Goal: Information Seeking & Learning: Check status

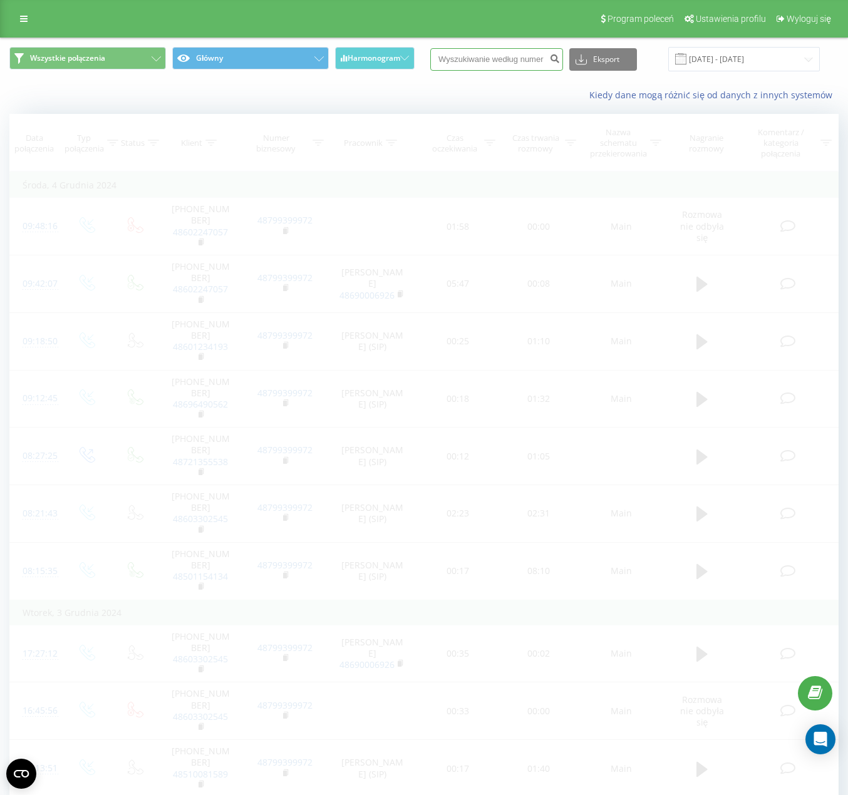
click at [517, 63] on input at bounding box center [496, 59] width 133 height 23
paste input "729400257"
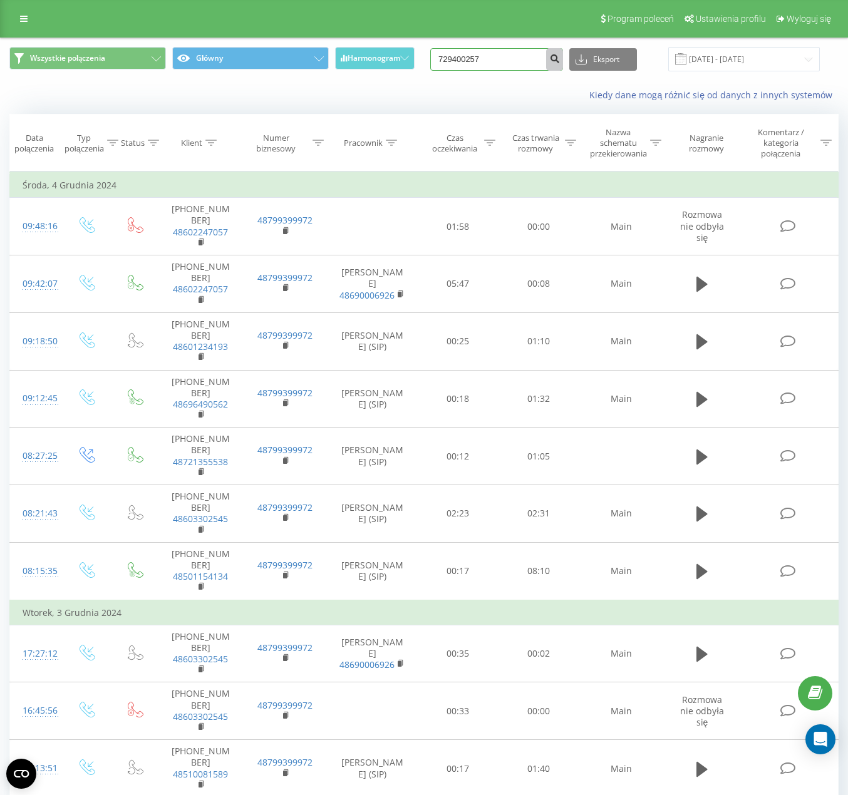
type input "729400257"
click at [560, 60] on icon "submit" at bounding box center [554, 57] width 11 height 8
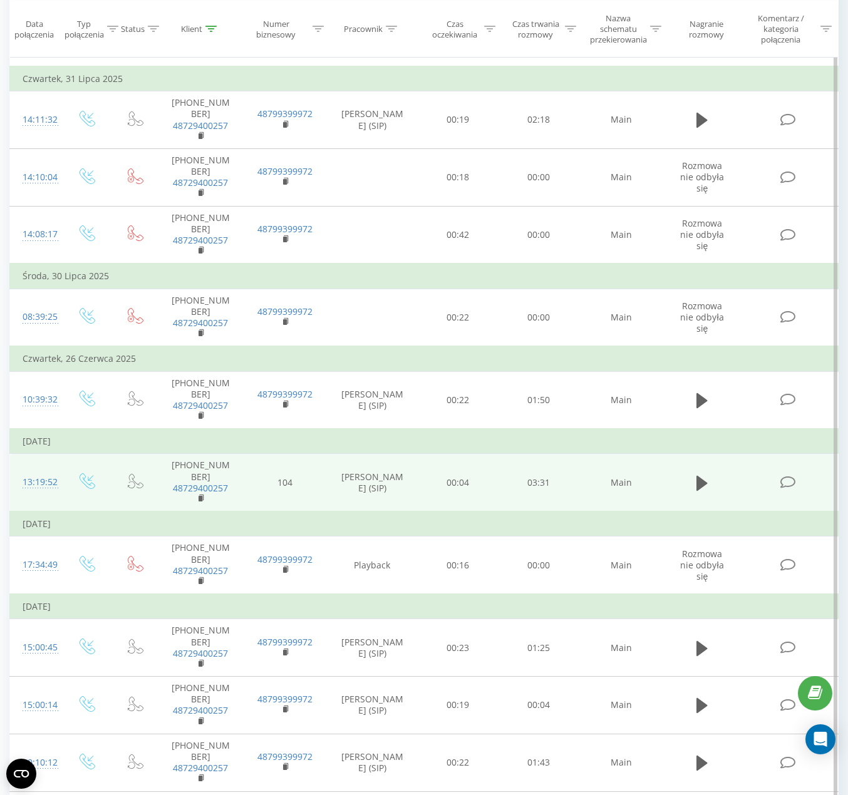
scroll to position [667, 0]
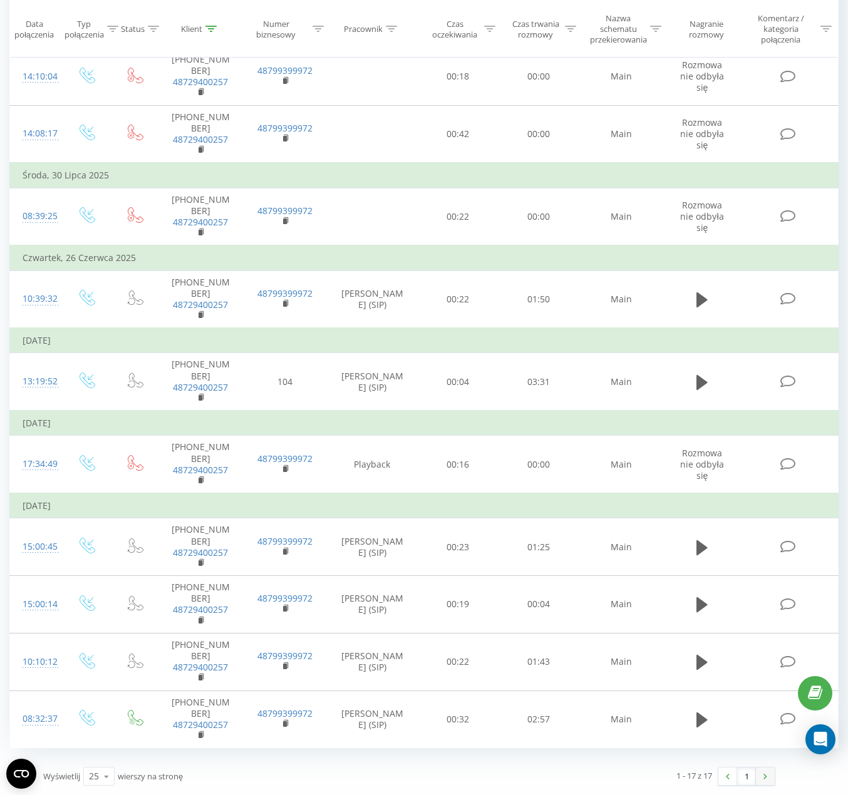
click at [757, 776] on link at bounding box center [765, 777] width 19 height 18
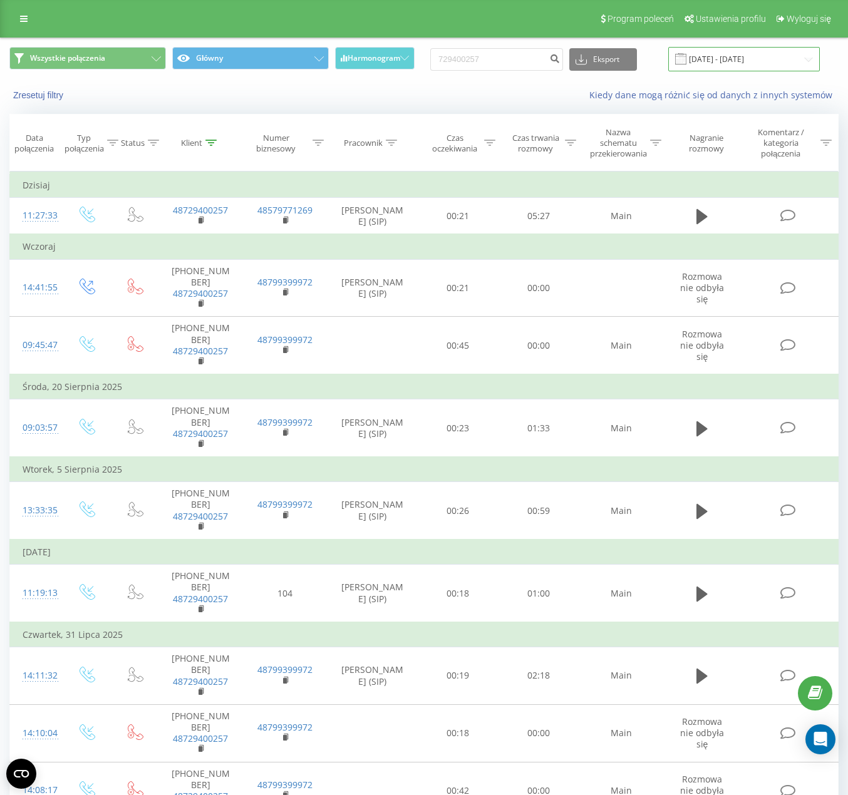
click at [768, 53] on input "[DATE] - [DATE]" at bounding box center [744, 59] width 152 height 24
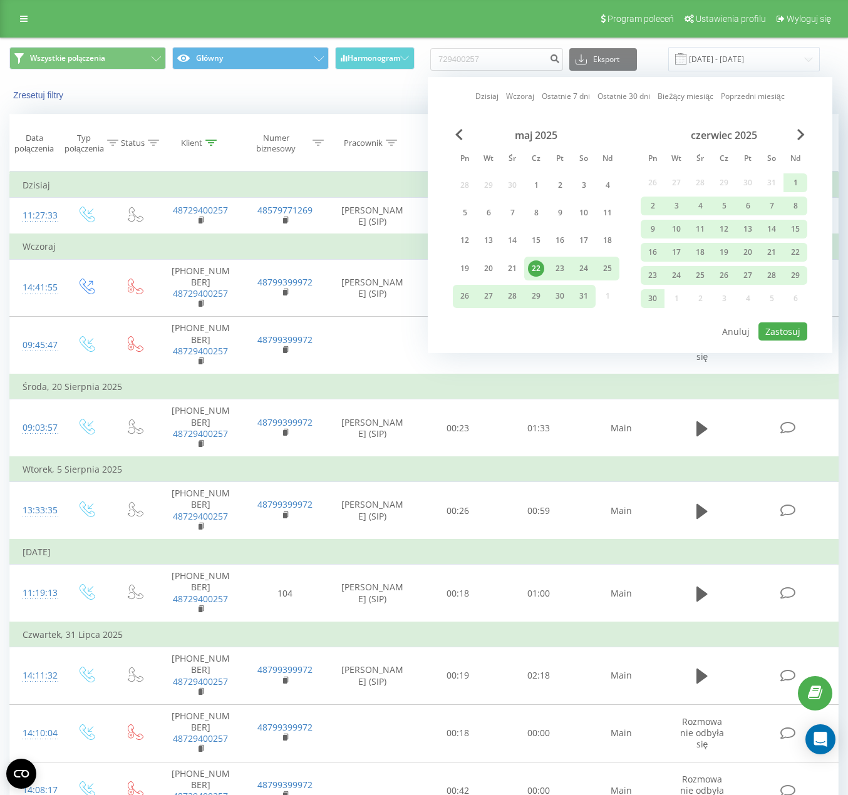
click at [463, 133] on div "maj 2025" at bounding box center [536, 135] width 167 height 13
click at [460, 135] on span "Previous Month" at bounding box center [459, 134] width 8 height 11
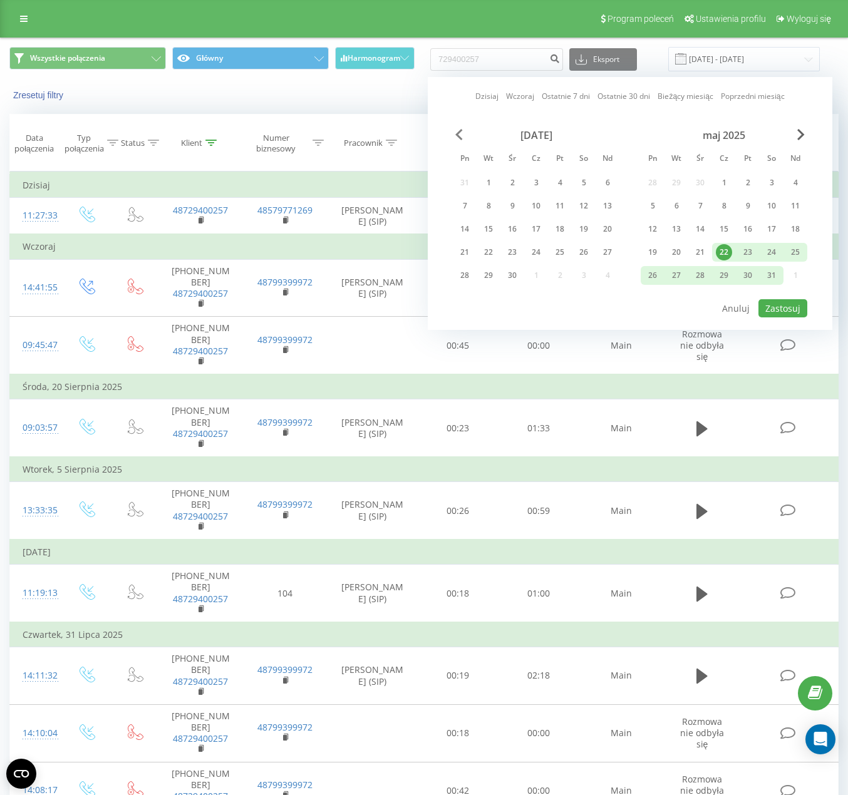
click at [457, 129] on span "Previous Month" at bounding box center [459, 134] width 8 height 11
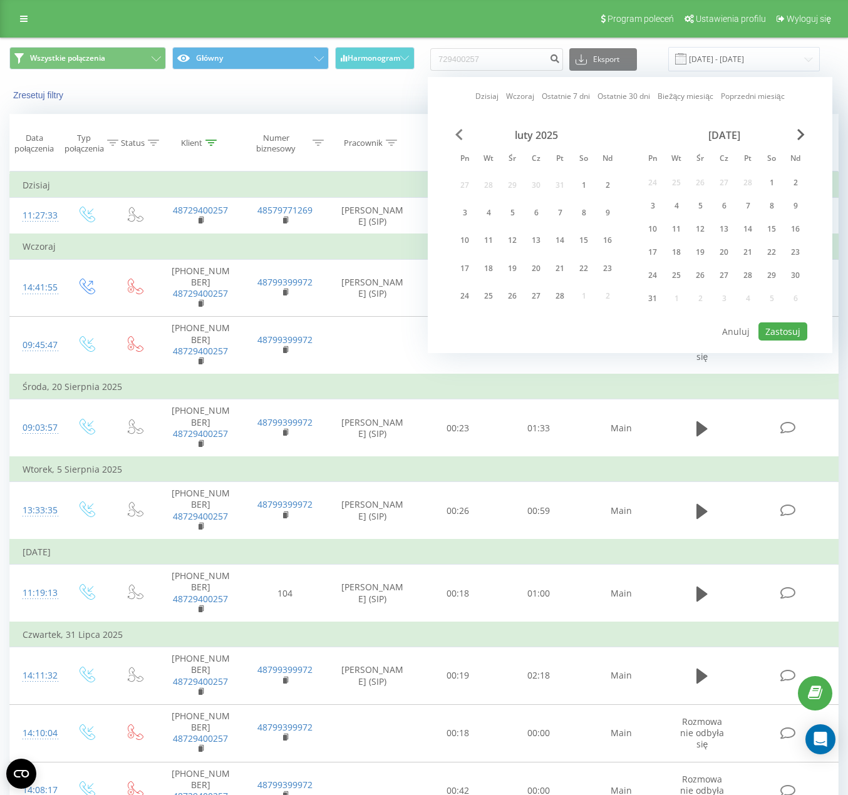
click at [457, 129] on span "Previous Month" at bounding box center [459, 134] width 8 height 11
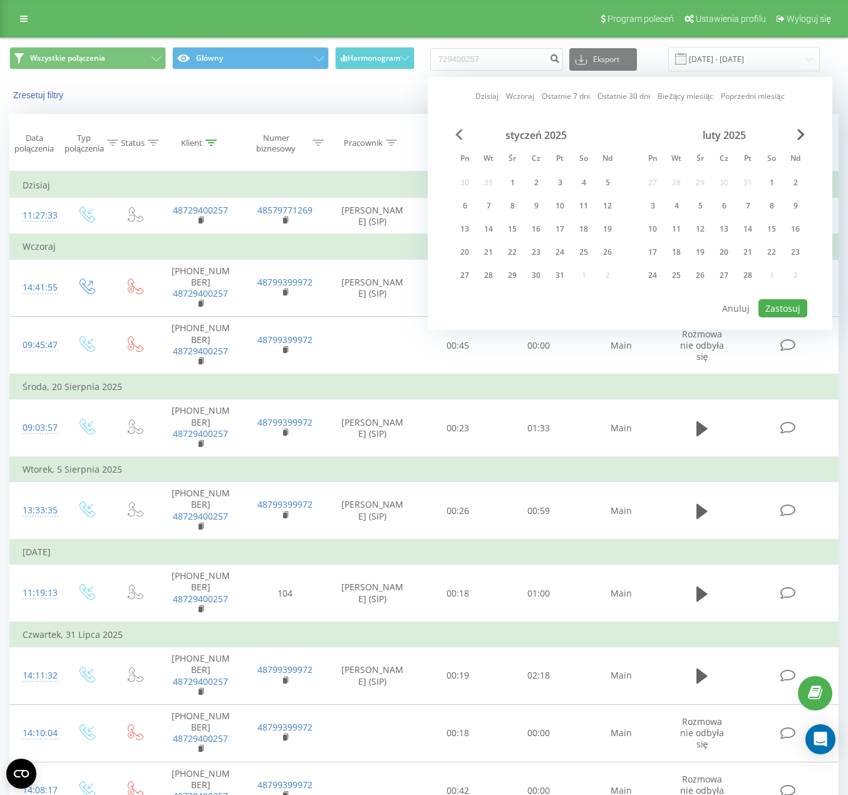
click at [457, 129] on span "Previous Month" at bounding box center [459, 134] width 8 height 11
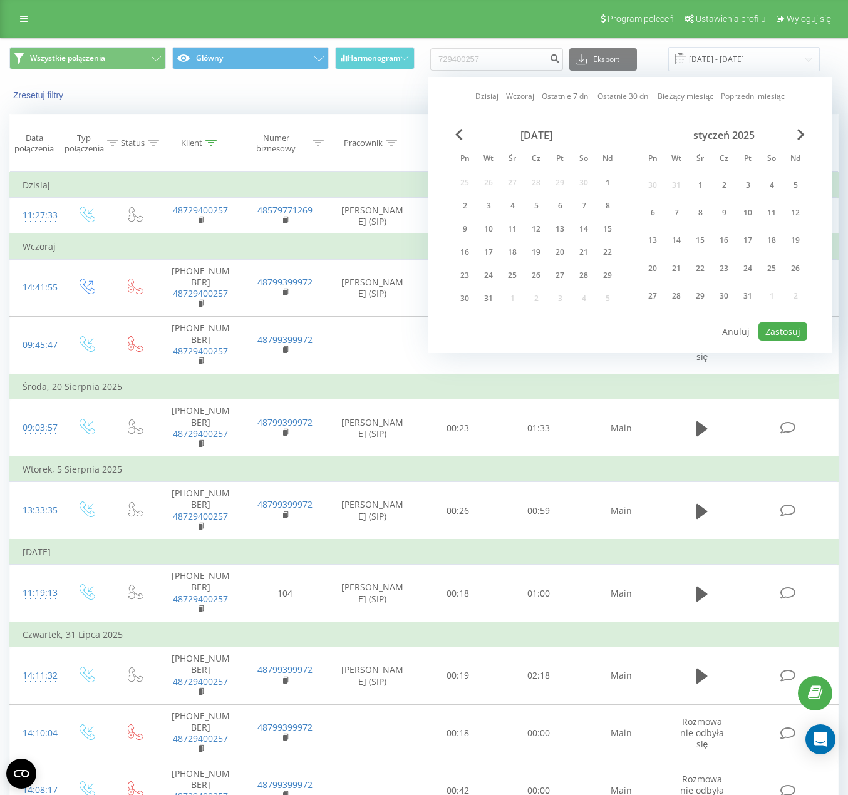
click at [465, 138] on div "[DATE]" at bounding box center [536, 135] width 167 height 13
click at [464, 137] on div "[DATE]" at bounding box center [536, 135] width 167 height 13
click at [463, 136] on div "[DATE]" at bounding box center [536, 135] width 167 height 13
click at [460, 135] on span "Previous Month" at bounding box center [459, 134] width 8 height 11
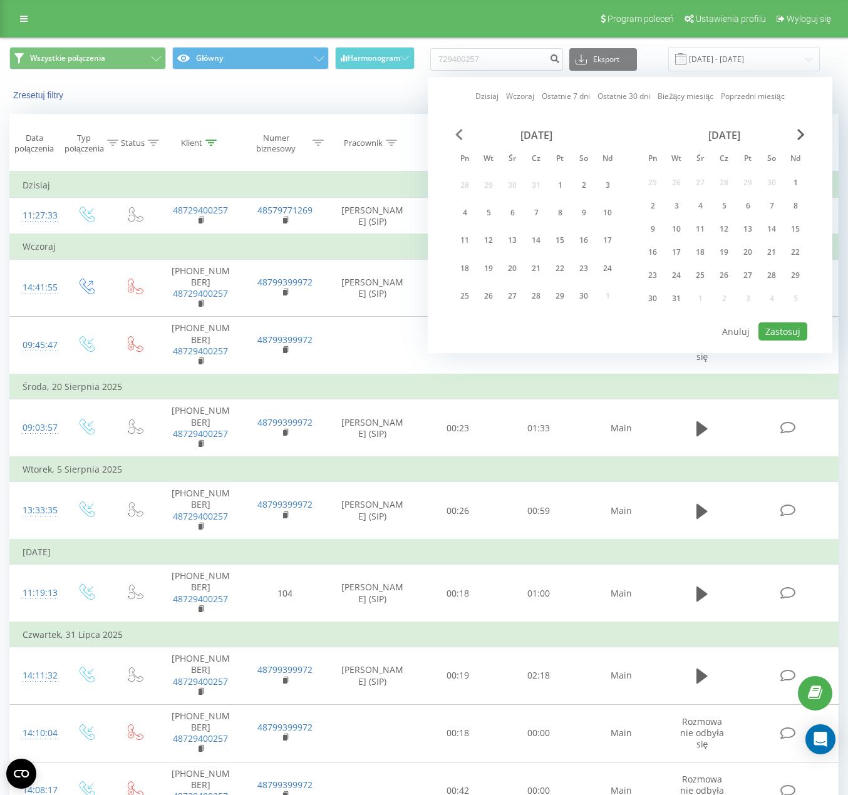
click at [460, 135] on span "Previous Month" at bounding box center [459, 134] width 8 height 11
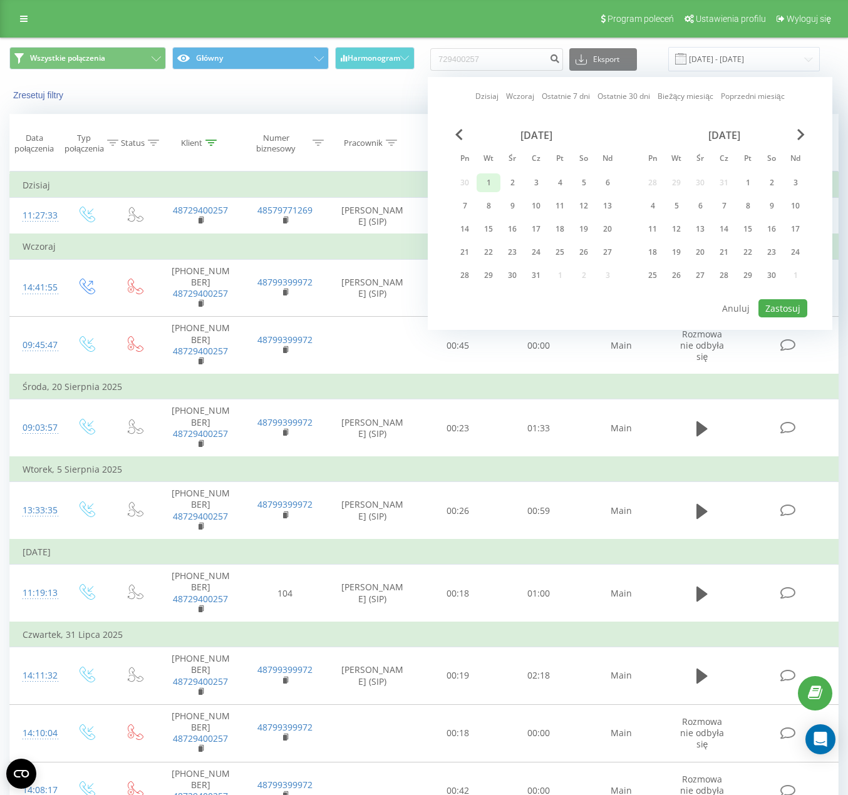
click at [491, 182] on div "1" at bounding box center [488, 183] width 16 height 16
click at [801, 138] on span "Next Month" at bounding box center [801, 134] width 8 height 11
click at [800, 136] on span "Next Month" at bounding box center [801, 134] width 8 height 11
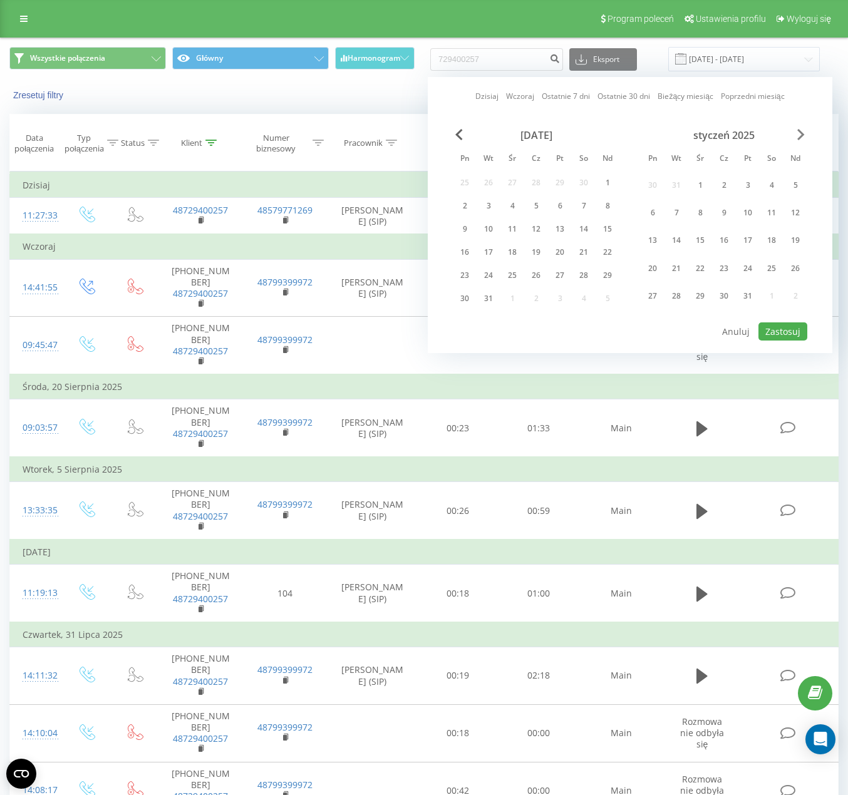
click at [801, 135] on span "Next Month" at bounding box center [801, 134] width 8 height 11
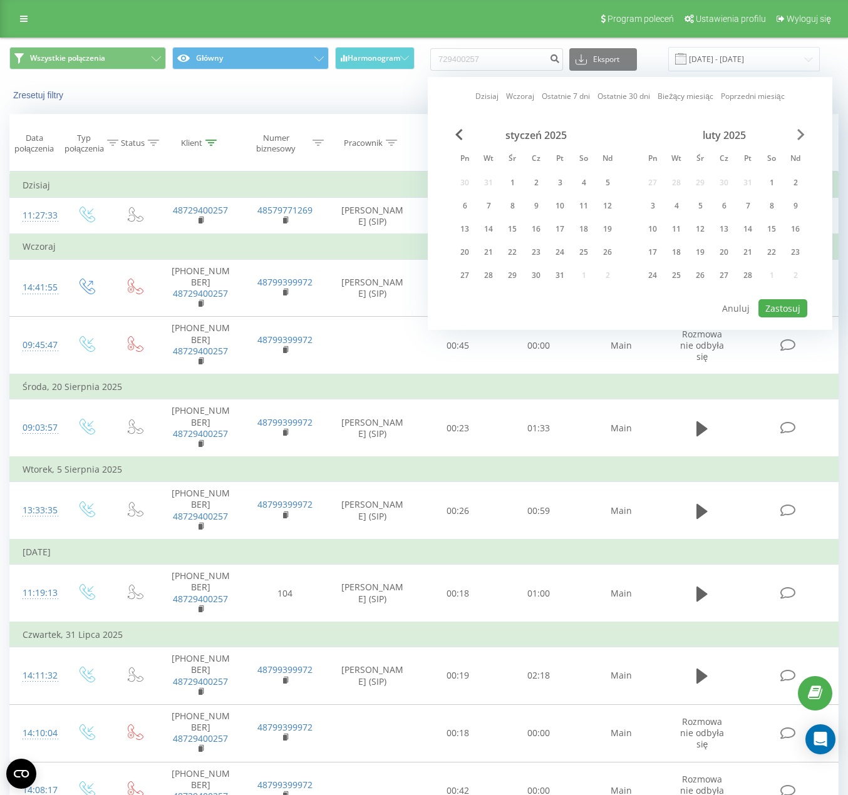
click at [801, 135] on span "Next Month" at bounding box center [801, 134] width 8 height 11
click at [802, 134] on span "Next Month" at bounding box center [801, 134] width 8 height 11
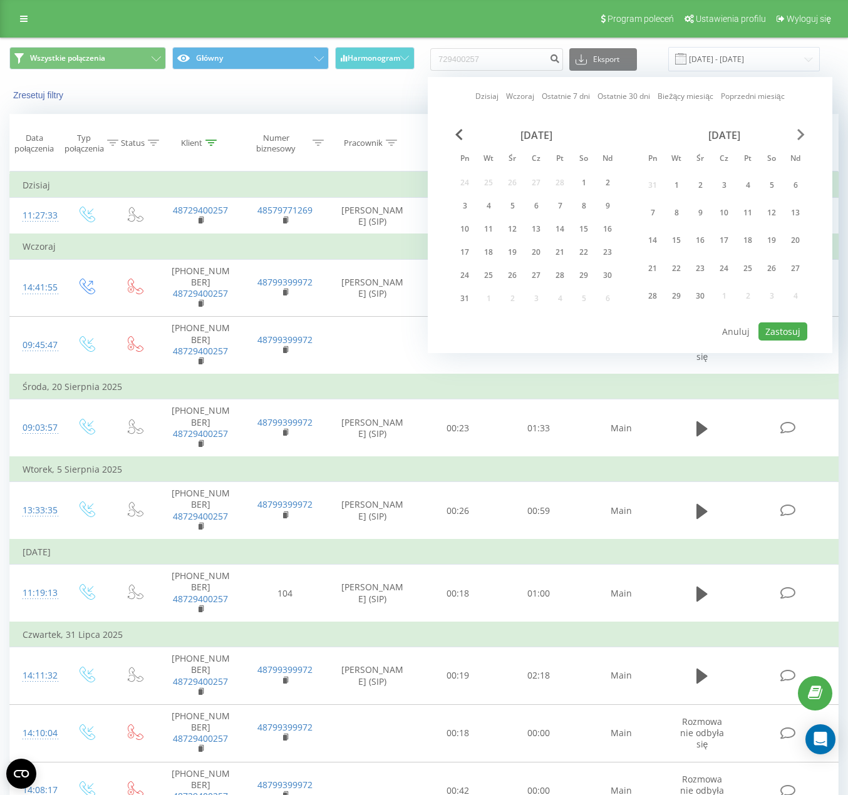
click at [802, 134] on span "Next Month" at bounding box center [801, 134] width 8 height 11
click at [802, 133] on span "Next Month" at bounding box center [801, 134] width 8 height 11
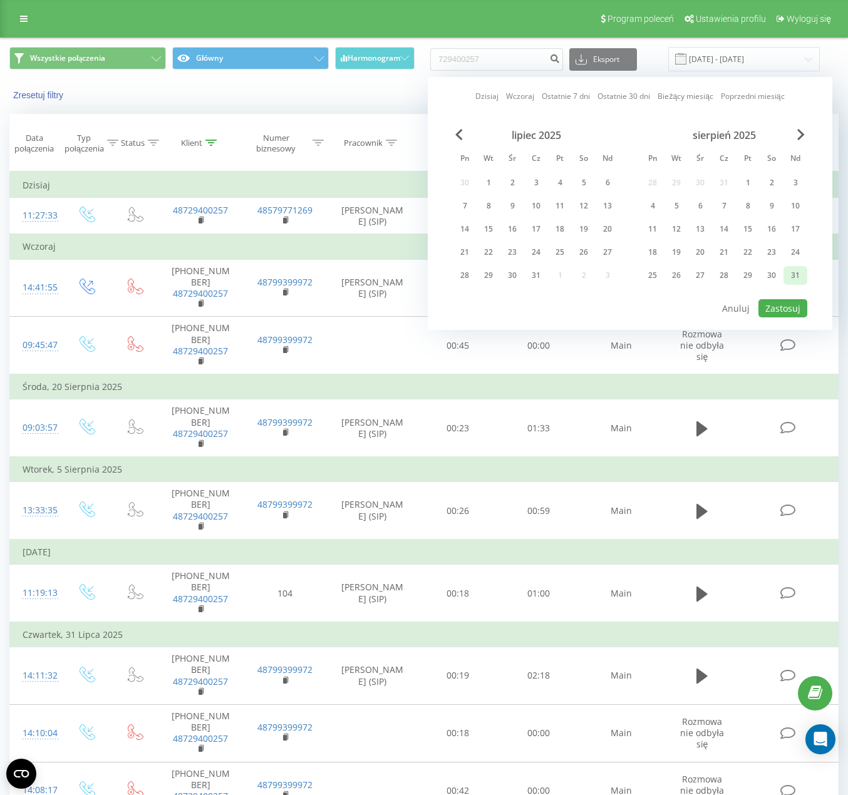
click at [795, 276] on div "31" at bounding box center [795, 275] width 16 height 16
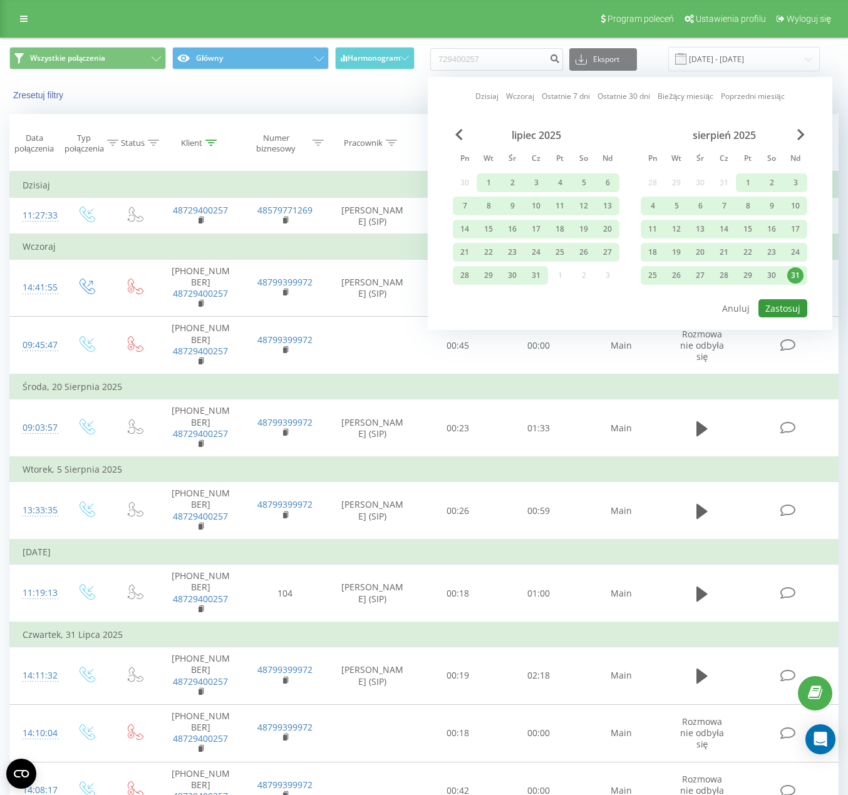
click at [790, 316] on button "Zastosuj" at bounding box center [782, 308] width 49 height 18
type input "[DATE] - [DATE]"
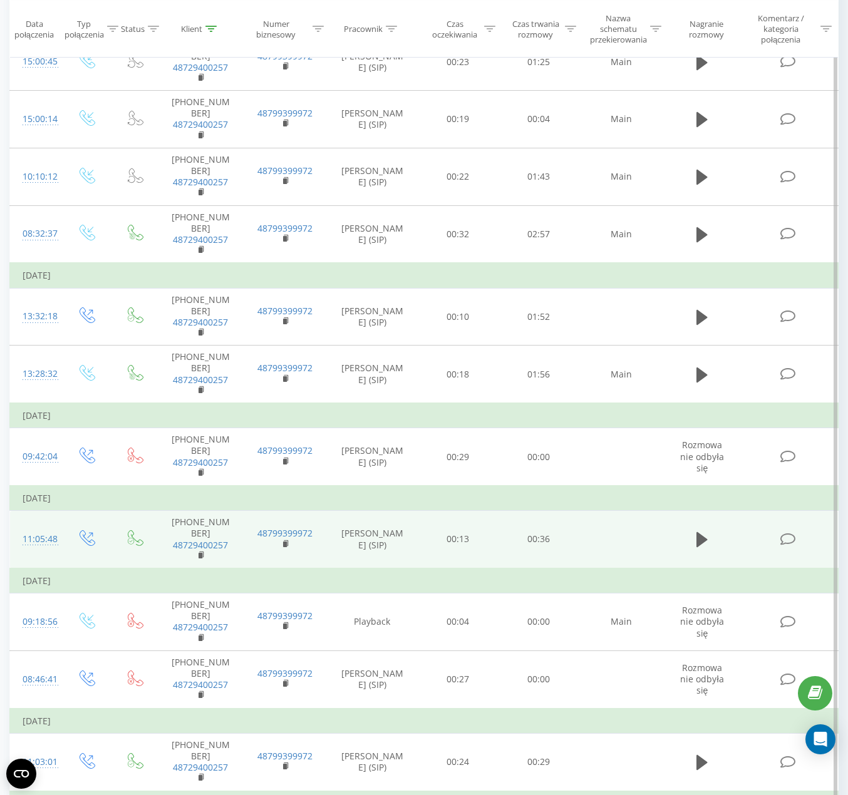
scroll to position [1278, 0]
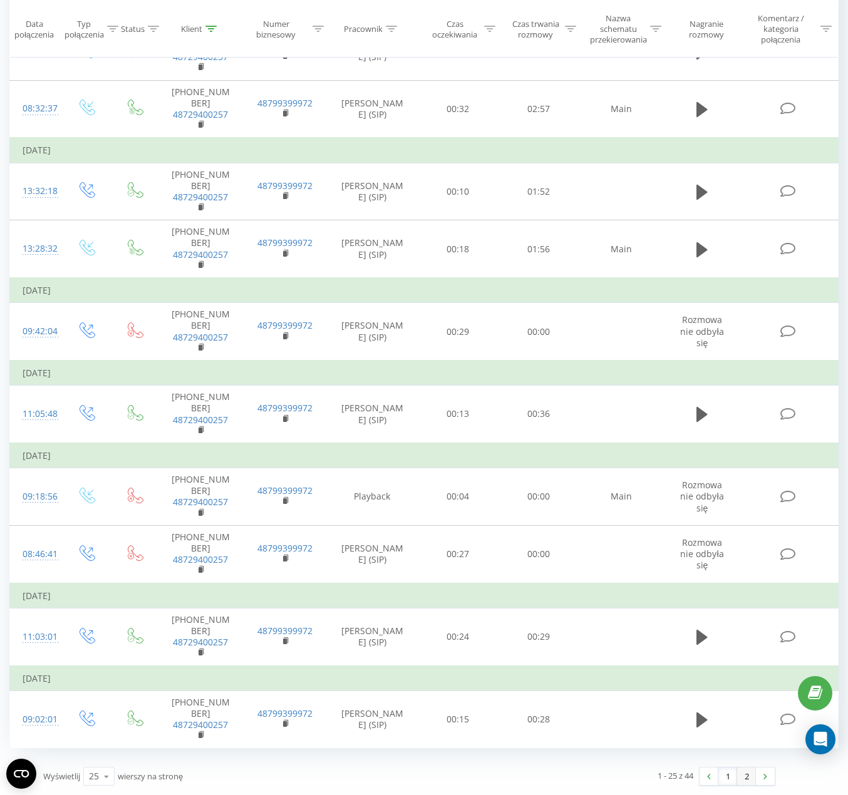
click at [742, 777] on link "2" at bounding box center [746, 777] width 19 height 18
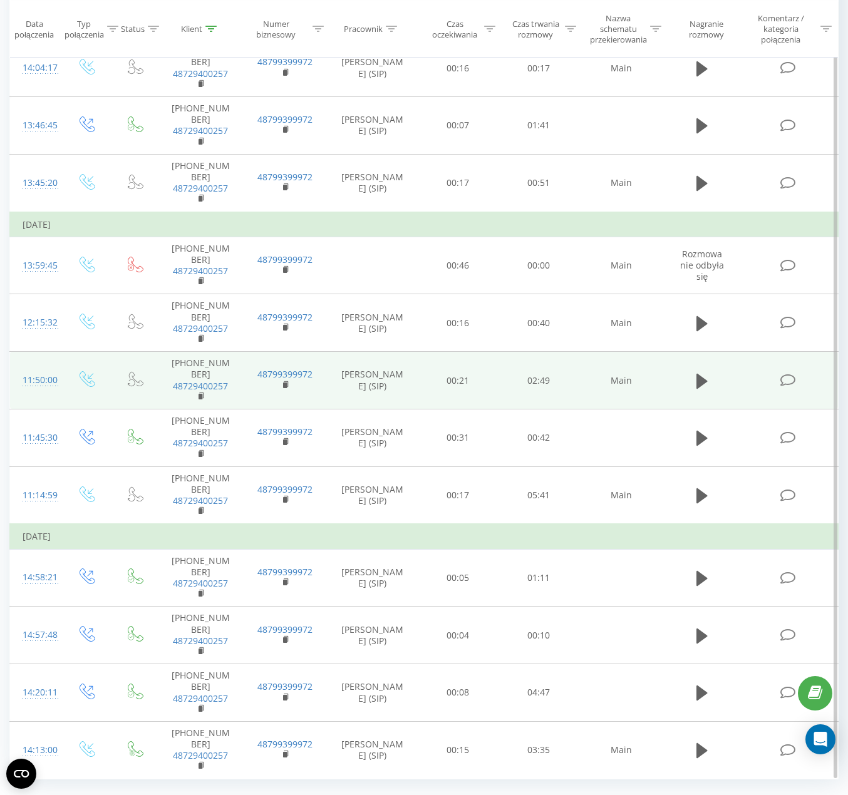
scroll to position [693, 0]
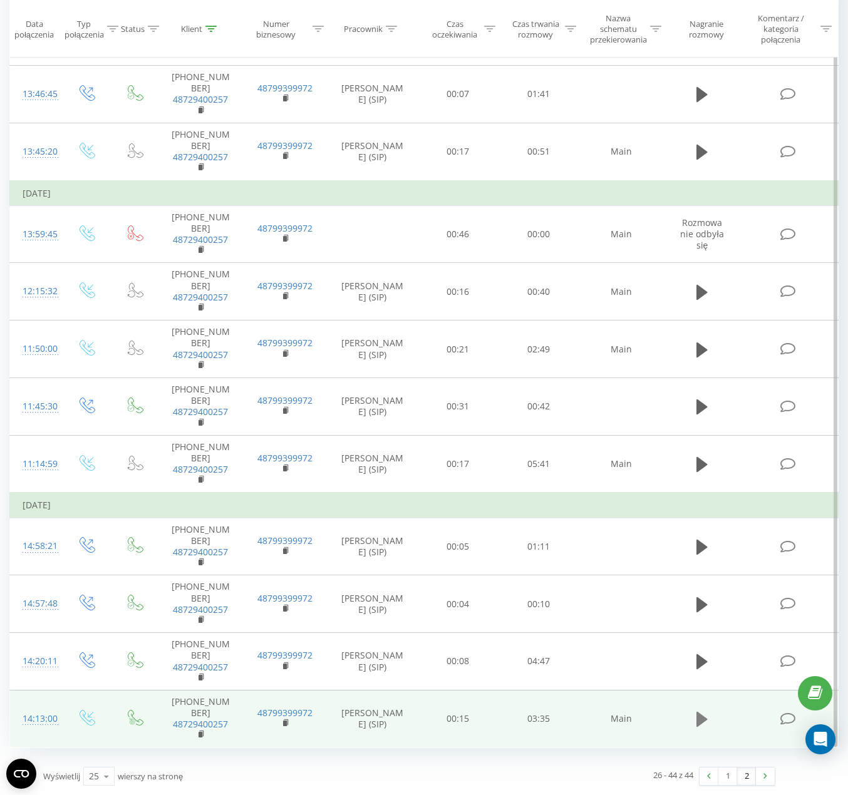
click at [699, 719] on icon at bounding box center [701, 719] width 11 height 15
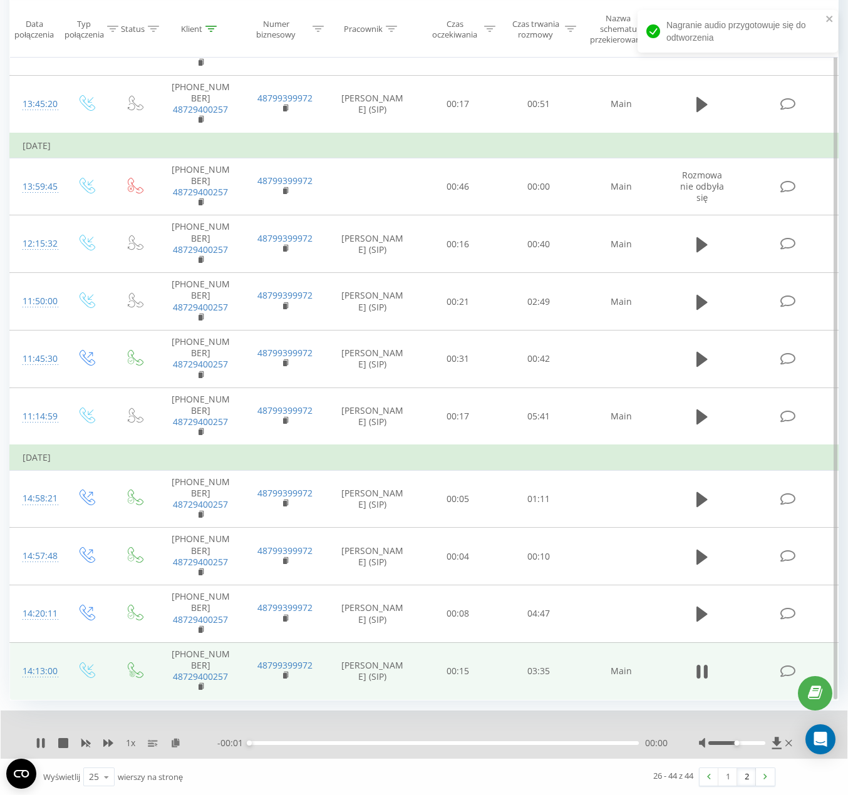
scroll to position [741, 0]
click at [745, 745] on div at bounding box center [747, 743] width 96 height 13
click at [746, 742] on div at bounding box center [736, 743] width 57 height 4
click at [755, 743] on div at bounding box center [736, 743] width 57 height 4
click at [322, 743] on div "00:32" at bounding box center [444, 743] width 390 height 4
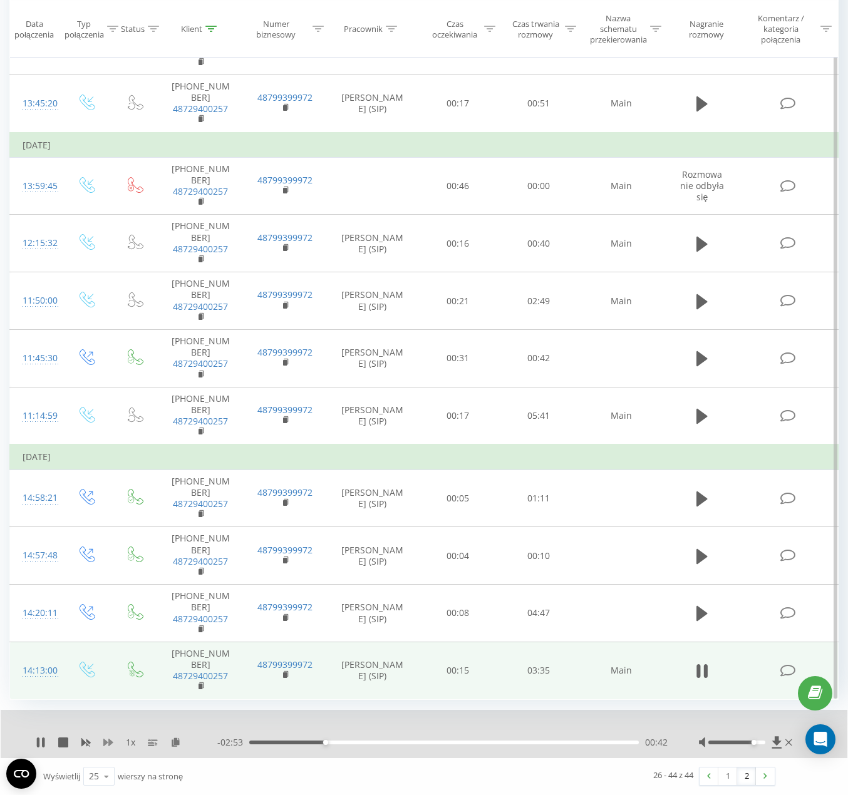
click at [106, 743] on icon at bounding box center [108, 743] width 10 height 8
click at [40, 743] on icon at bounding box center [41, 743] width 10 height 10
click at [42, 742] on icon at bounding box center [41, 743] width 8 height 10
click at [339, 742] on div "00:50" at bounding box center [444, 743] width 390 height 4
drag, startPoint x: 753, startPoint y: 745, endPoint x: 785, endPoint y: 747, distance: 32.0
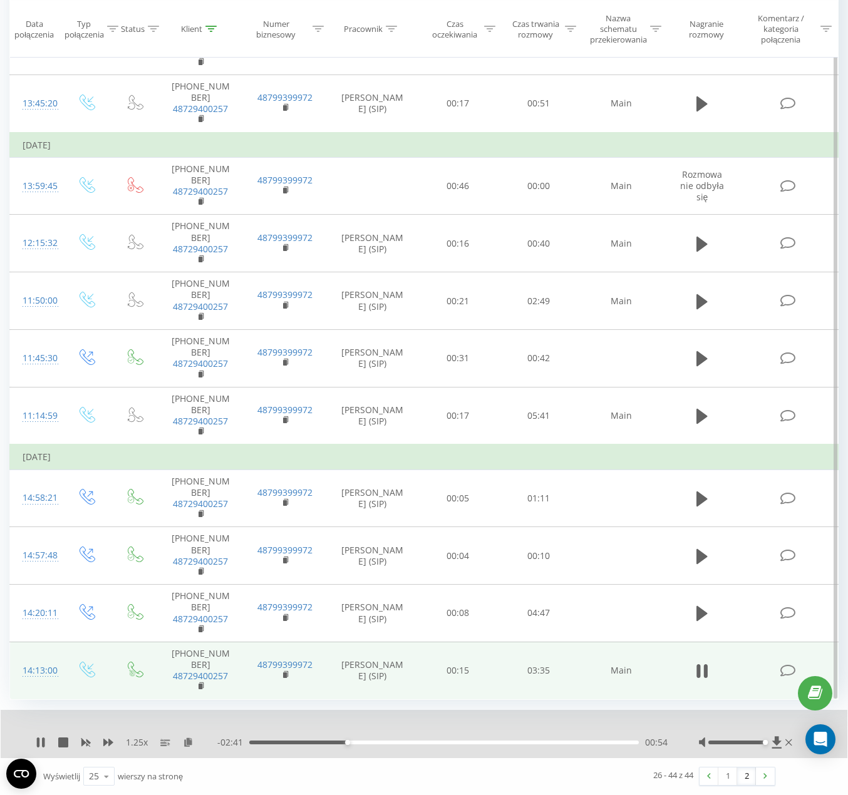
click at [775, 745] on div at bounding box center [747, 743] width 96 height 13
click at [365, 743] on div "01:03" at bounding box center [444, 743] width 390 height 4
click at [371, 743] on div "01:04" at bounding box center [444, 743] width 390 height 4
click at [376, 742] on div "01:07" at bounding box center [444, 743] width 390 height 4
click at [384, 742] on div "01:14" at bounding box center [444, 743] width 390 height 4
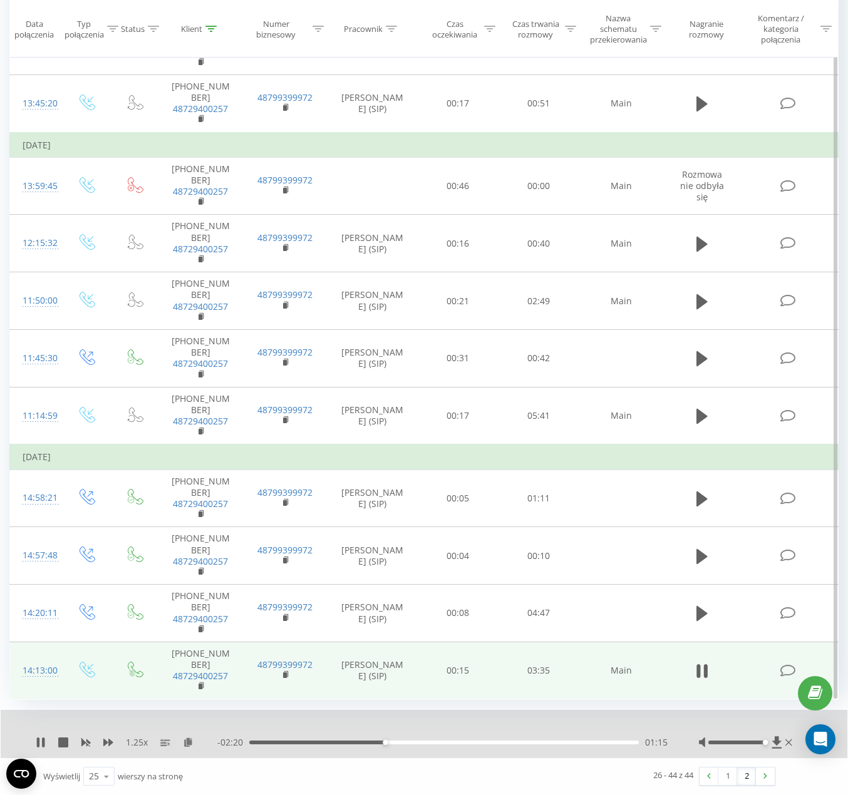
click at [395, 743] on div "01:15" at bounding box center [444, 743] width 390 height 4
click at [413, 741] on div "01:26" at bounding box center [444, 743] width 390 height 4
click at [37, 738] on icon at bounding box center [38, 743] width 3 height 10
click at [44, 741] on icon at bounding box center [41, 743] width 10 height 10
click at [526, 743] on div "02:22" at bounding box center [444, 743] width 390 height 4
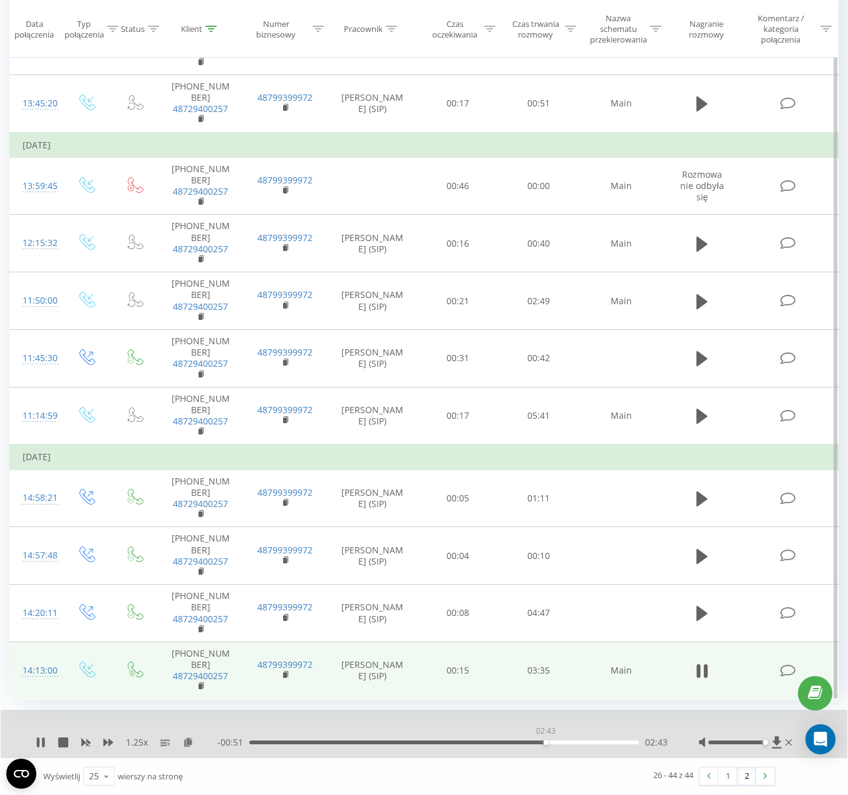
drag, startPoint x: 546, startPoint y: 743, endPoint x: 559, endPoint y: 743, distance: 13.8
click at [546, 743] on div "02:43" at bounding box center [444, 743] width 390 height 4
click at [41, 740] on icon at bounding box center [41, 743] width 10 height 10
